Goal: Task Accomplishment & Management: Complete application form

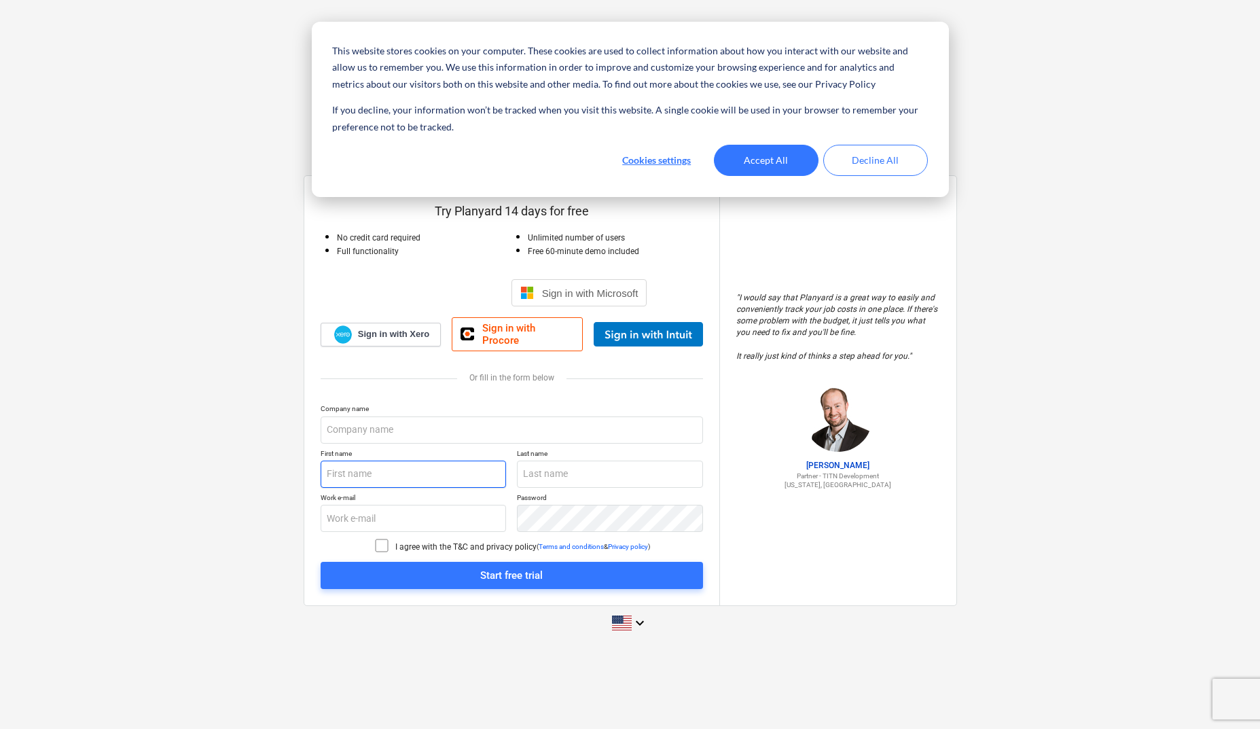
click at [387, 475] on input "text" at bounding box center [414, 474] width 186 height 27
type input "Daniel"
type input "Idemitsu"
type input "Beaven"
type input "daniel.beaven@muscoal.com.au"
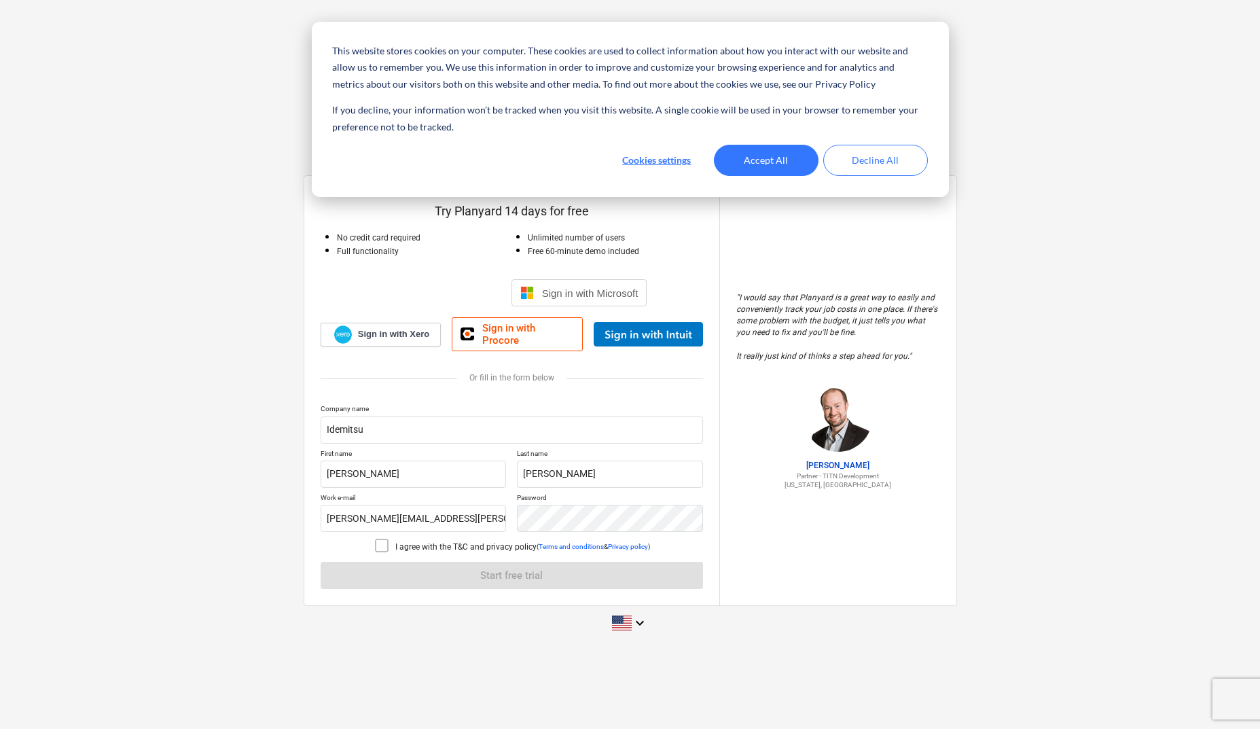
click at [382, 539] on icon at bounding box center [382, 545] width 16 height 16
click at [782, 158] on button "Accept All" at bounding box center [766, 160] width 105 height 31
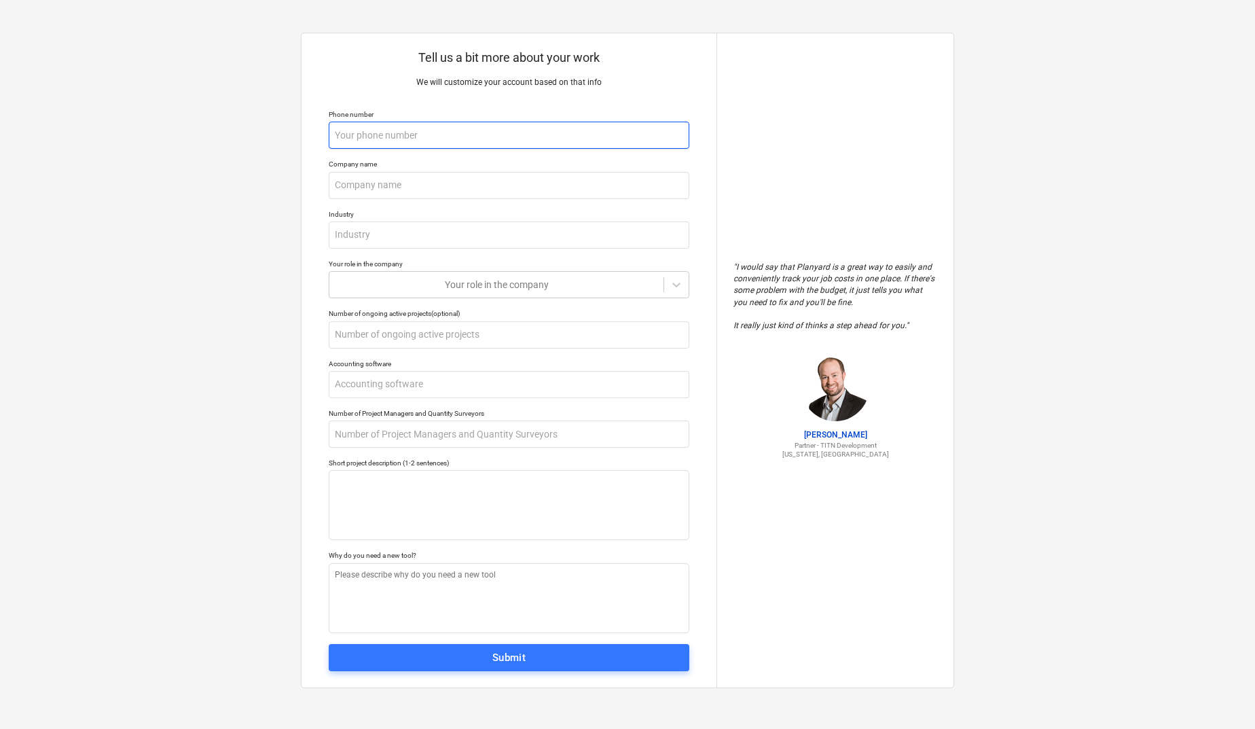
click at [402, 147] on input "text" at bounding box center [509, 135] width 361 height 27
click at [413, 138] on input "text" at bounding box center [509, 135] width 361 height 27
type textarea "x"
